Goal: Register for event/course

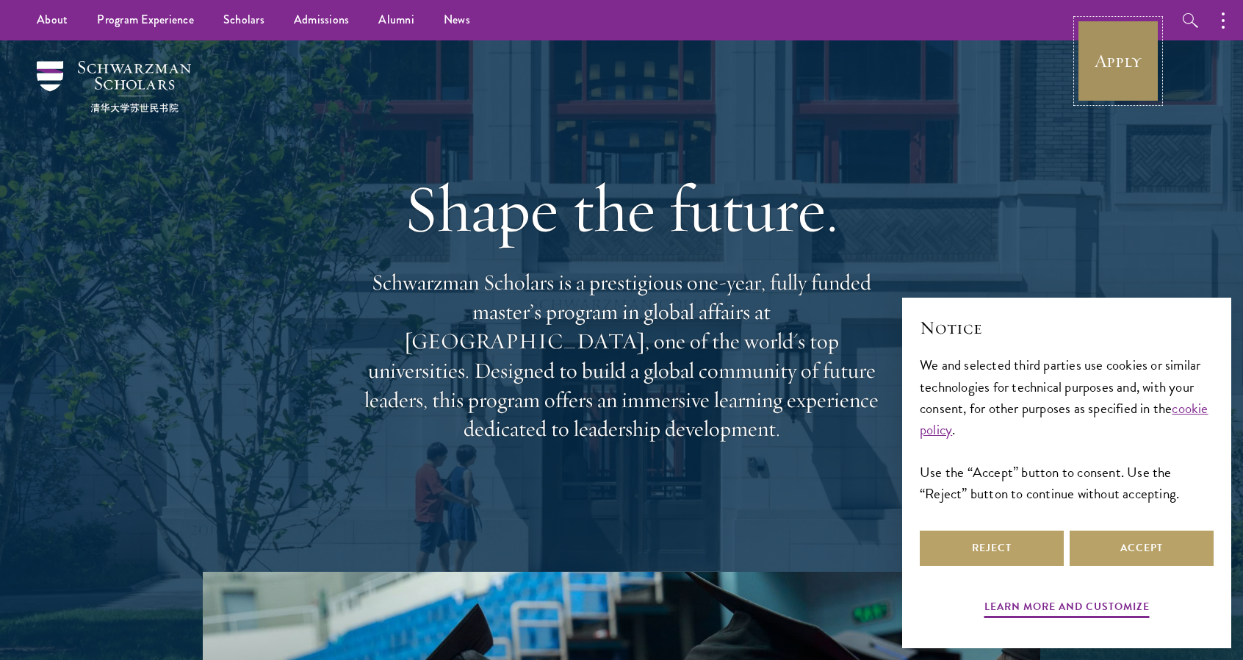
click at [1141, 64] on link "Apply" at bounding box center [1118, 61] width 82 height 82
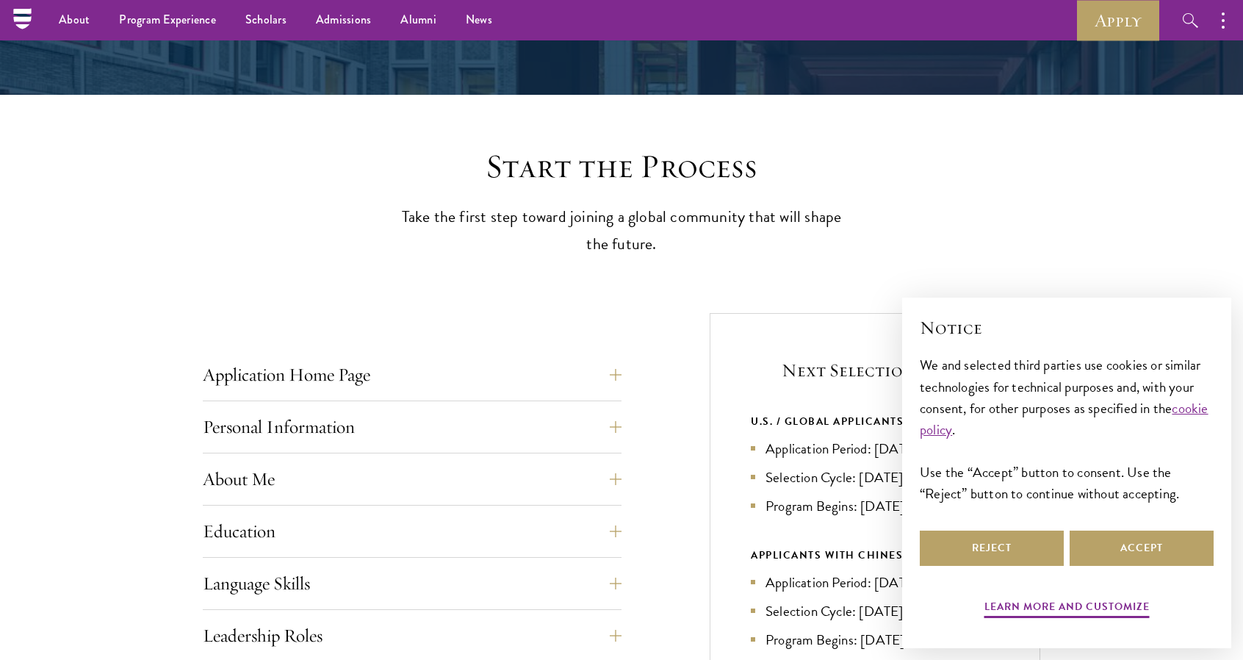
scroll to position [220, 0]
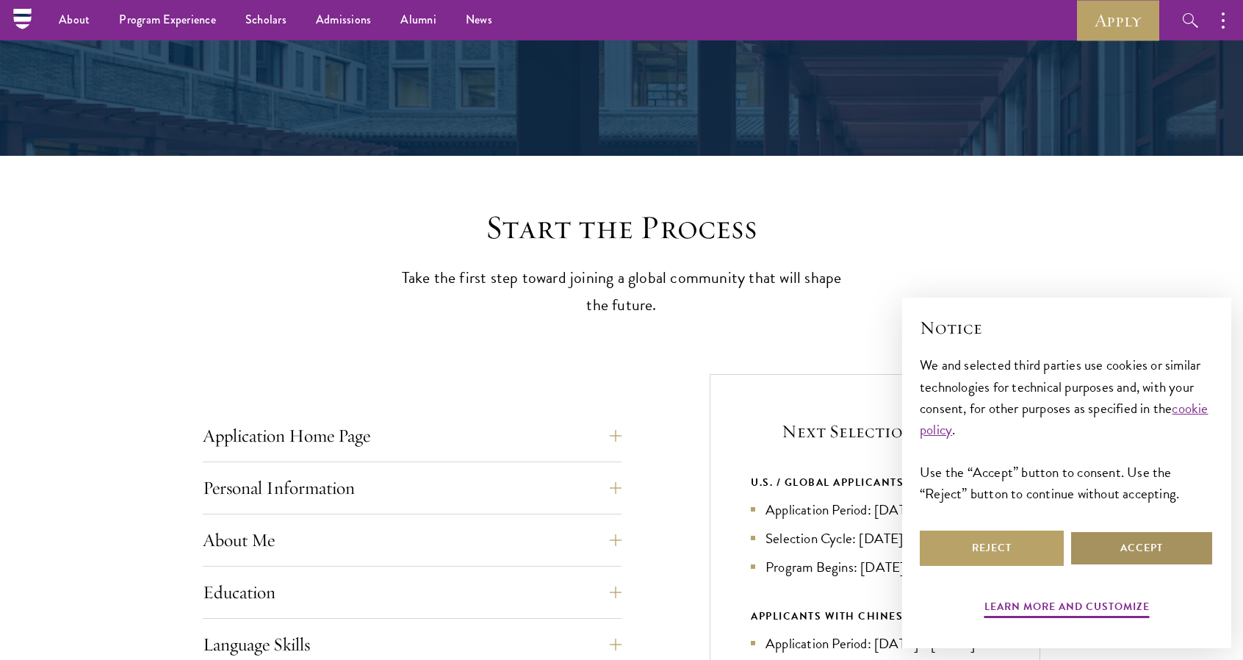
click at [1143, 539] on button "Accept" at bounding box center [1142, 547] width 144 height 35
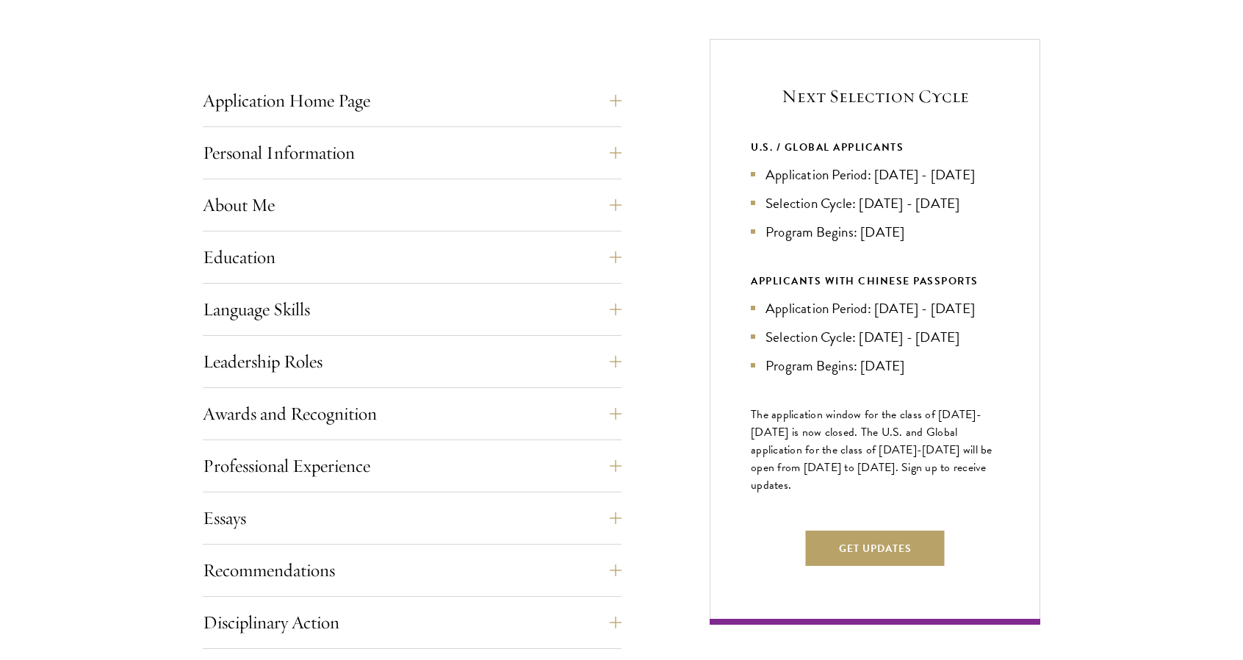
scroll to position [808, 0]
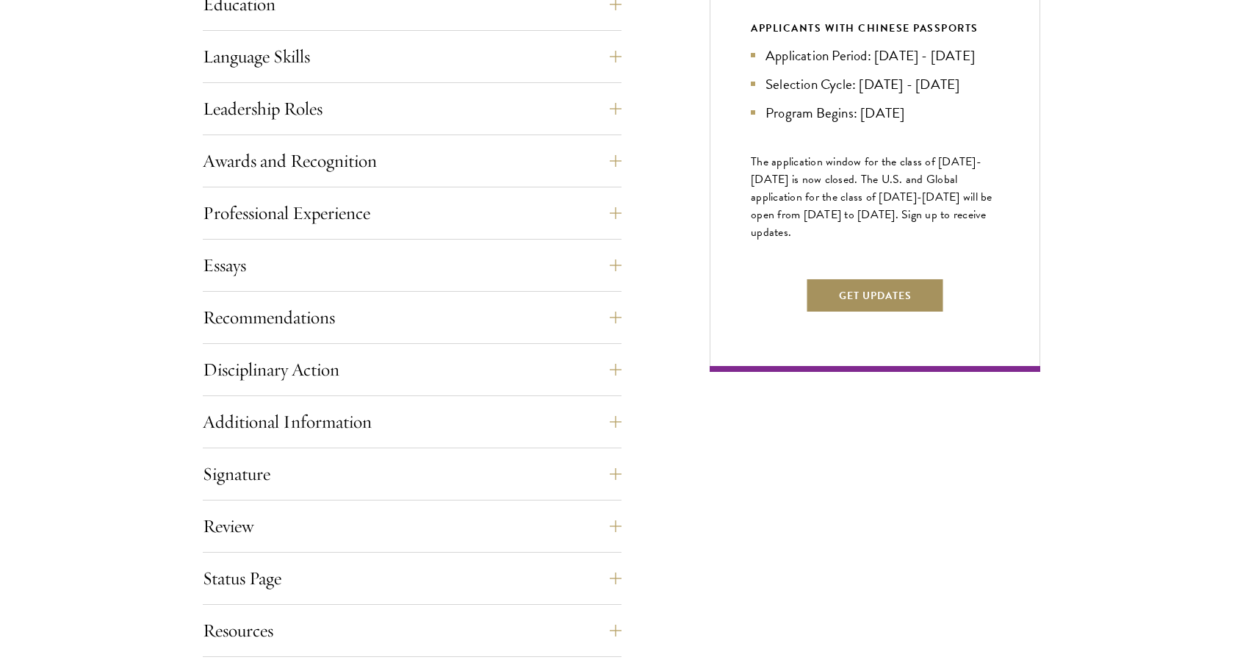
click at [816, 313] on button "Get Updates" at bounding box center [875, 295] width 139 height 35
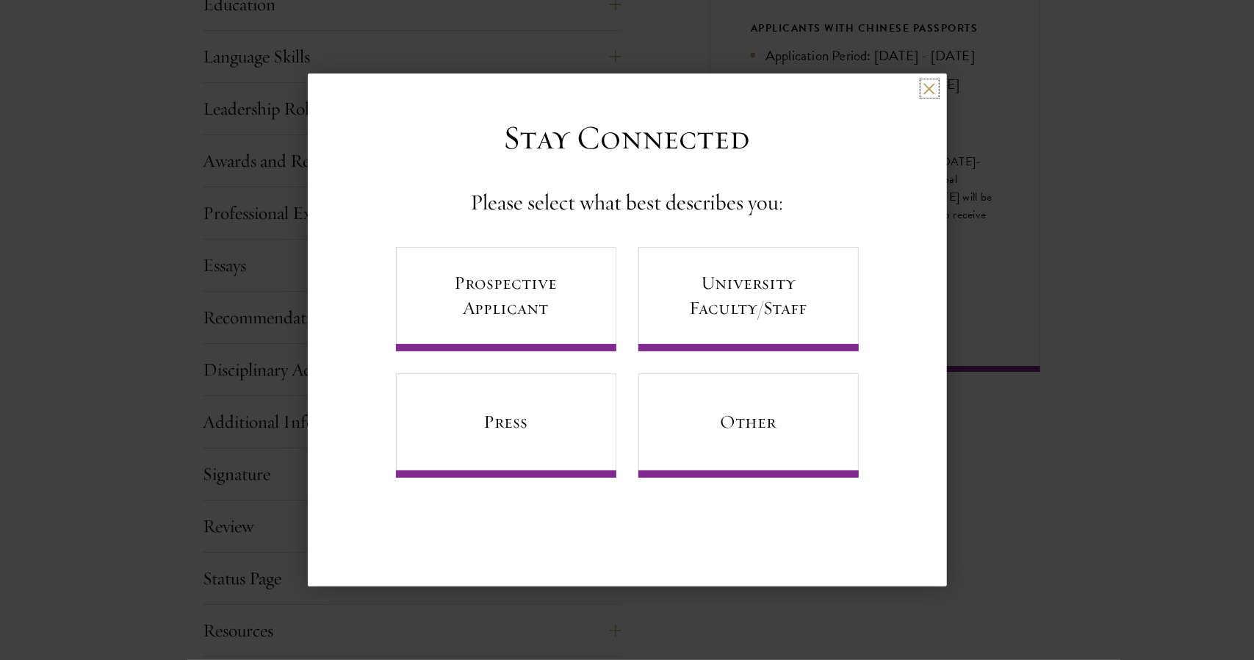
click at [935, 89] on button at bounding box center [930, 88] width 12 height 12
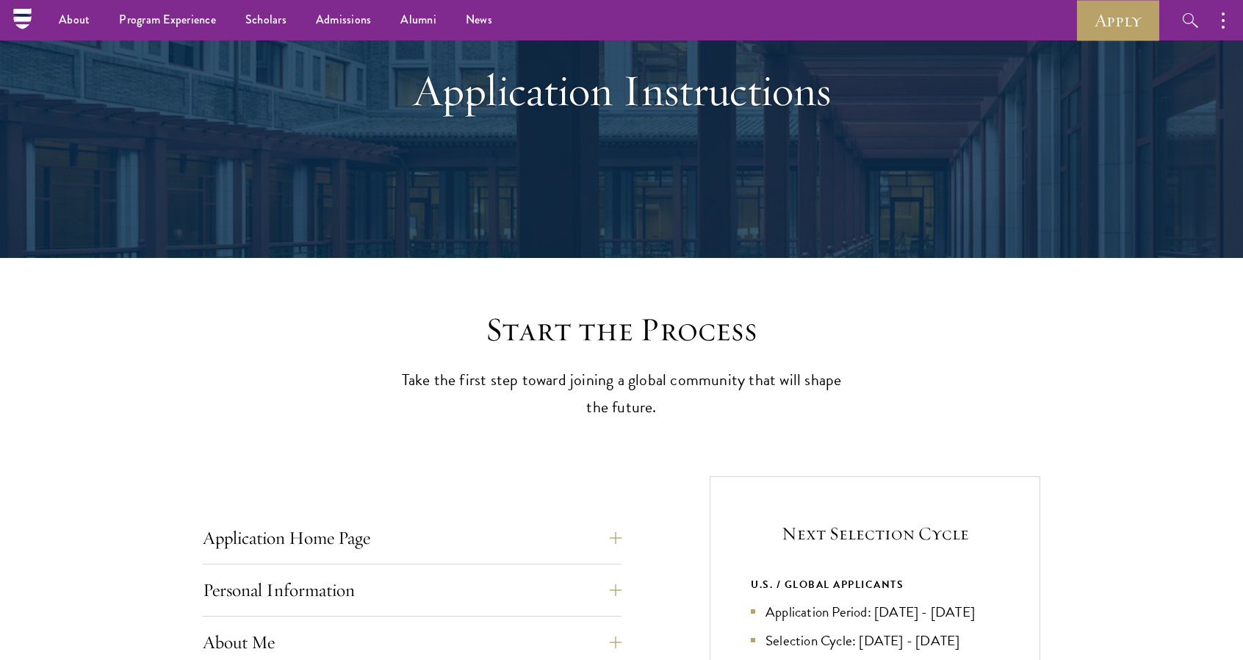
scroll to position [0, 0]
